Goal: Communication & Community: Answer question/provide support

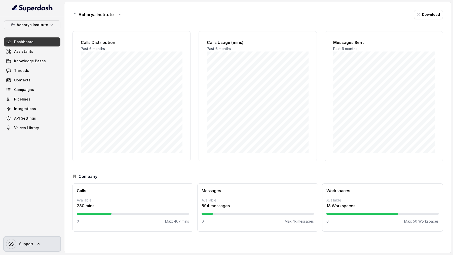
click at [27, 245] on span "Support" at bounding box center [26, 244] width 14 height 5
click at [44, 234] on div "Account Logout" at bounding box center [33, 225] width 64 height 20
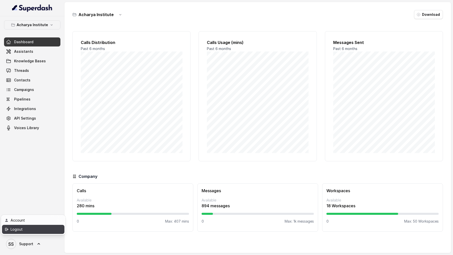
click at [48, 231] on div "Logout" at bounding box center [32, 230] width 43 height 6
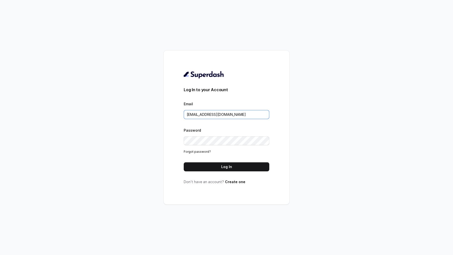
click at [253, 117] on input "rajesh.mudhliar@convictionhr.com" at bounding box center [227, 114] width 86 height 9
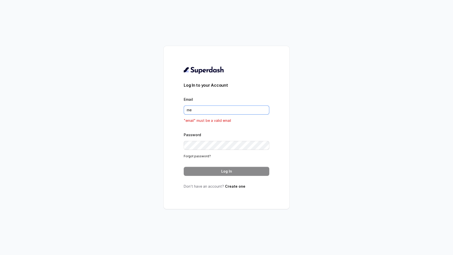
type input "metodofespa@gmail.com"
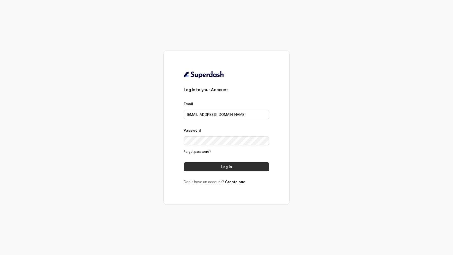
click at [233, 168] on button "Log In" at bounding box center [227, 167] width 86 height 9
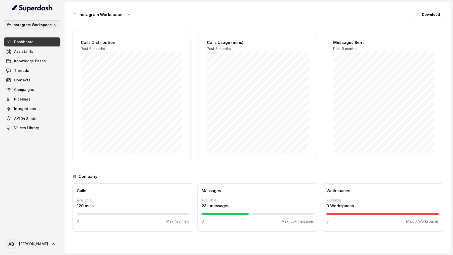
click at [34, 21] on button "Instagram Workspace" at bounding box center [32, 24] width 56 height 9
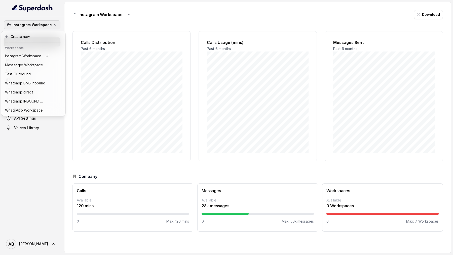
click at [142, 75] on div "Instagram Workspace Dashboard Assistants Knowledge Bases Threads Contacts Campa…" at bounding box center [226, 127] width 453 height 255
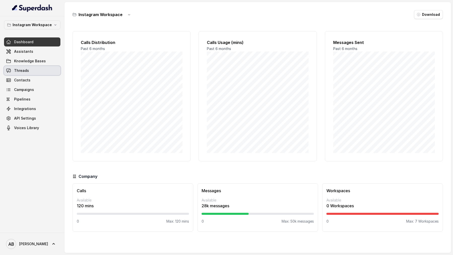
click at [14, 70] on span "Threads" at bounding box center [21, 70] width 15 height 5
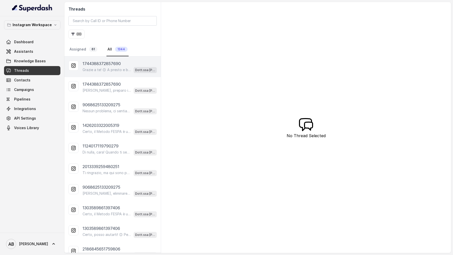
click at [119, 68] on p "Grazie a te! 😊 A presto e buona giornata! 🌷" at bounding box center [107, 69] width 48 height 5
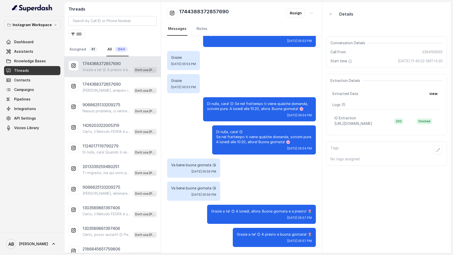
scroll to position [1092, 0]
click at [105, 89] on p "[PERSON_NAME], preparo il link della guida e te lo mando... ma per capire megli…" at bounding box center [107, 90] width 48 height 5
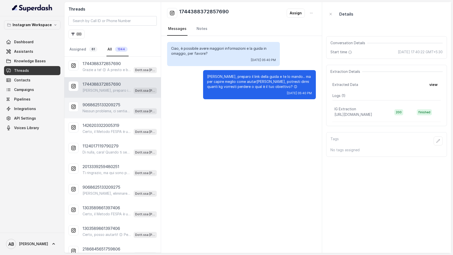
click at [102, 102] on p "9068625133209275" at bounding box center [102, 105] width 38 height 6
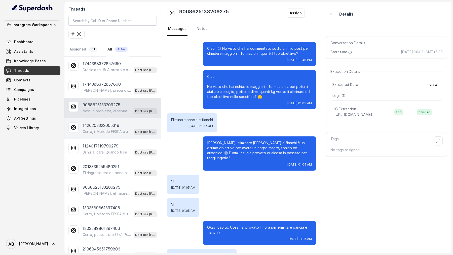
click at [109, 134] on div "1426203322005319 Certo, il Metodo FESPA è un percorso di rieducazione alimentar…" at bounding box center [112, 129] width 96 height 21
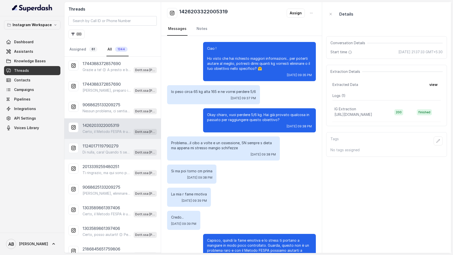
click at [92, 153] on p "Di nulla, cara! Quando ti sentirai pronta, sarò qui per aiutarti. Nel frattempo…" at bounding box center [107, 152] width 48 height 5
